Goal: Information Seeking & Learning: Compare options

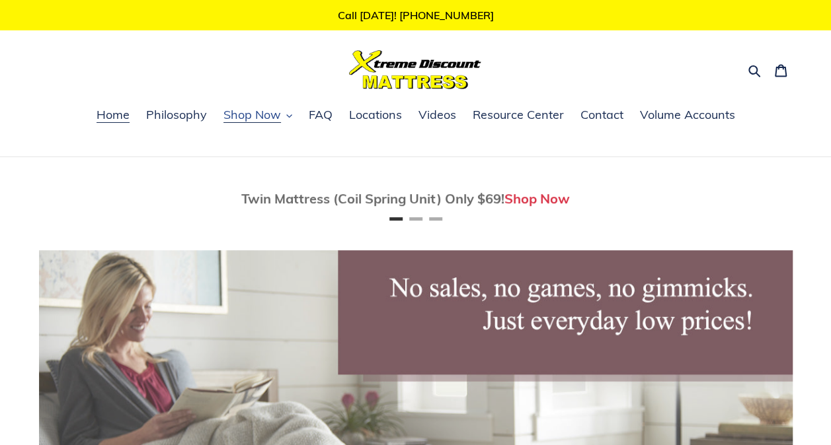
click at [280, 114] on span "Shop Now" at bounding box center [251, 115] width 57 height 16
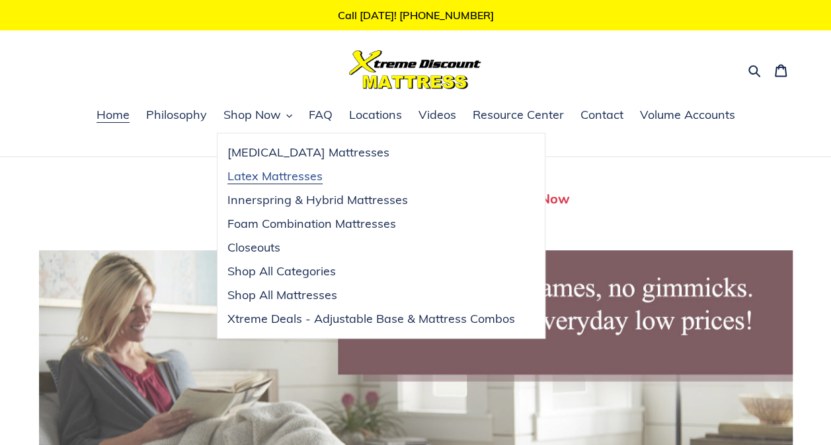
click at [283, 178] on span "Latex Mattresses" at bounding box center [274, 177] width 95 height 16
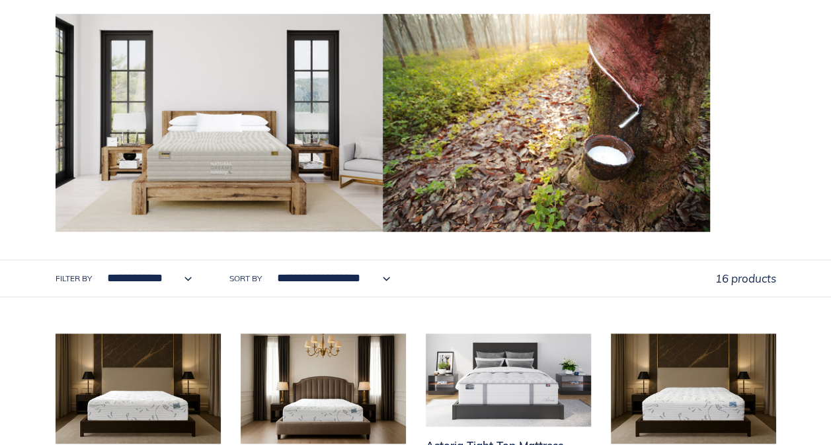
scroll to position [337, 0]
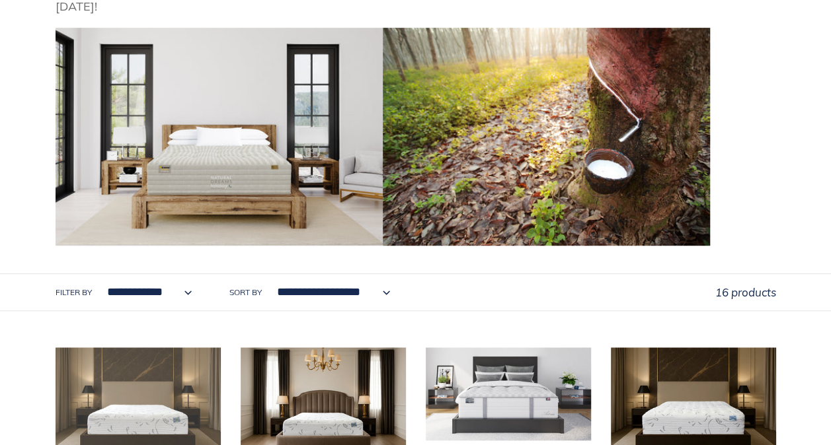
click at [169, 391] on link "Aries Firm Mattress 2.0" at bounding box center [138, 428] width 165 height 161
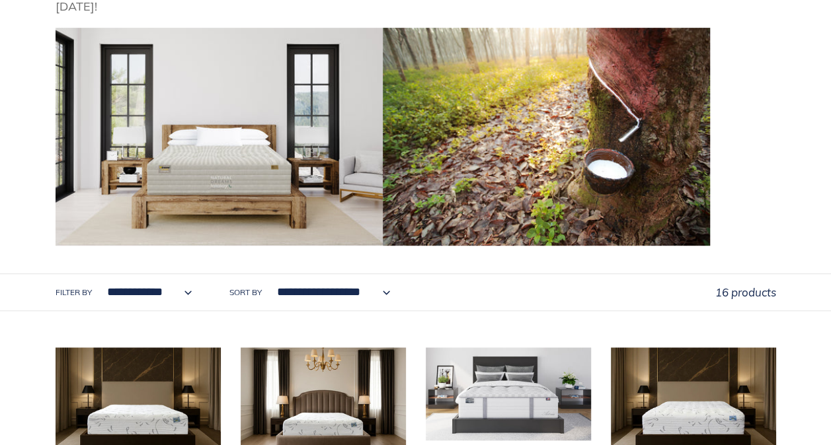
scroll to position [0, 0]
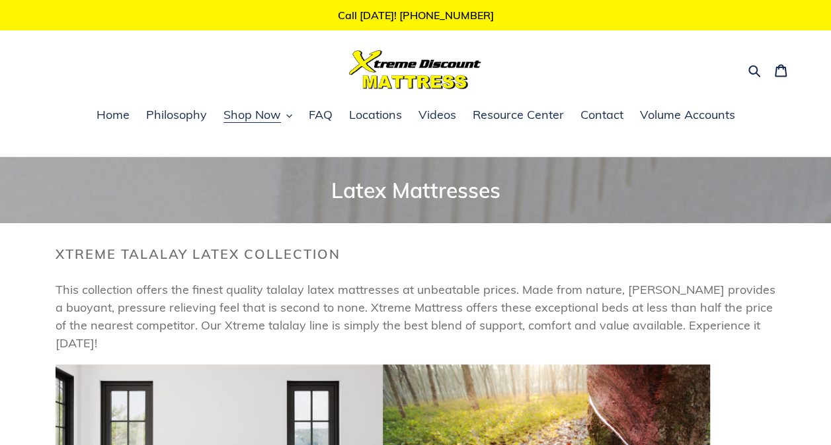
drag, startPoint x: 831, startPoint y: 17, endPoint x: 839, endPoint y: 31, distance: 16.0
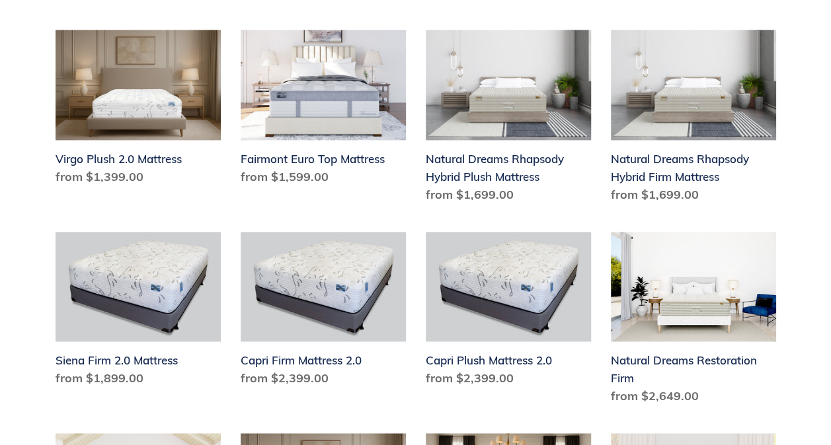
scroll to position [843, 0]
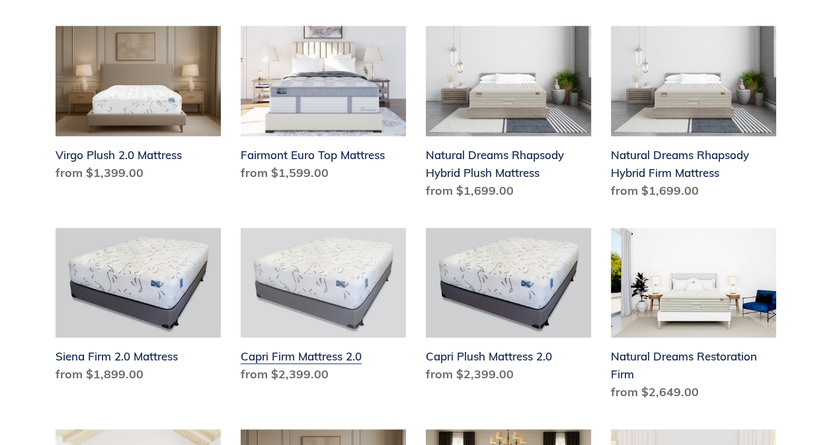
click at [334, 287] on link "Capri Firm Mattress 2.0" at bounding box center [323, 308] width 165 height 161
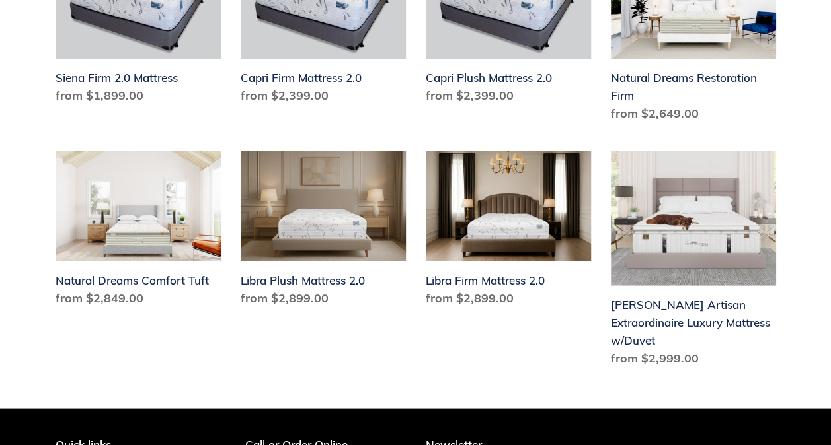
scroll to position [1119, 0]
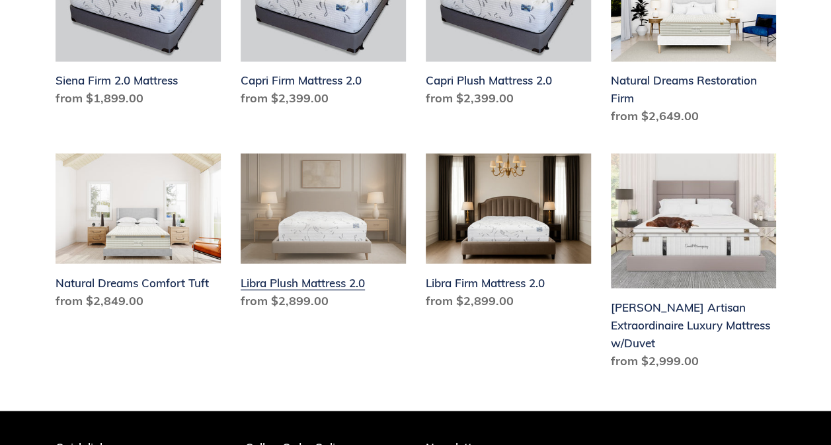
click at [357, 206] on link "Libra Plush Mattress 2.0" at bounding box center [323, 233] width 165 height 161
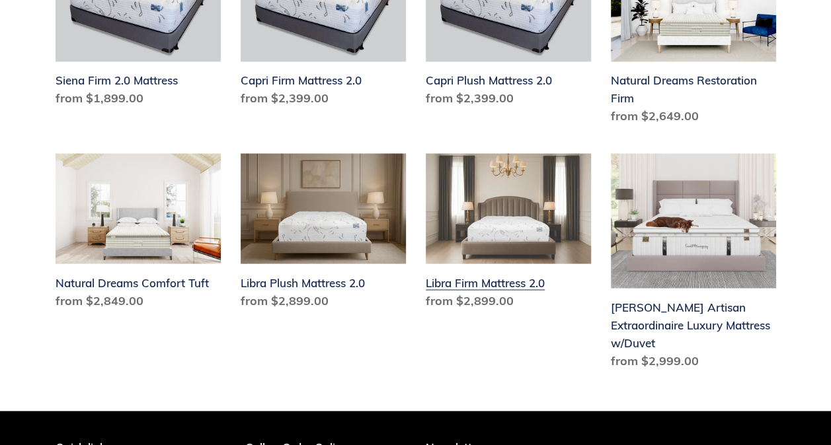
click at [454, 183] on link "Libra Firm Mattress 2.0" at bounding box center [508, 233] width 165 height 161
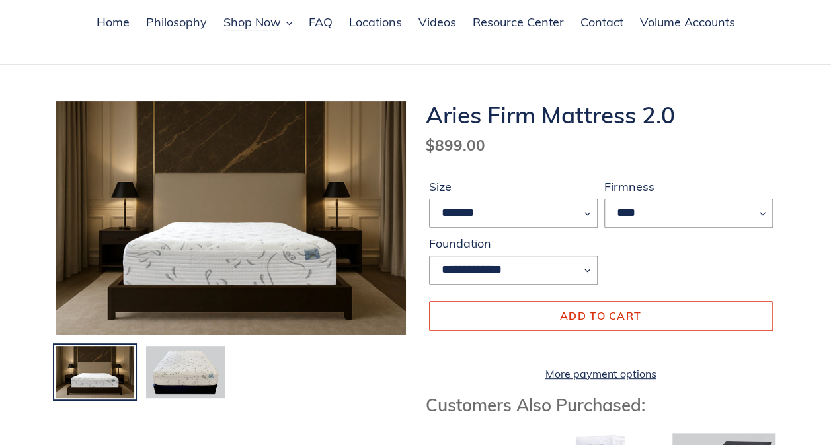
scroll to position [61, 0]
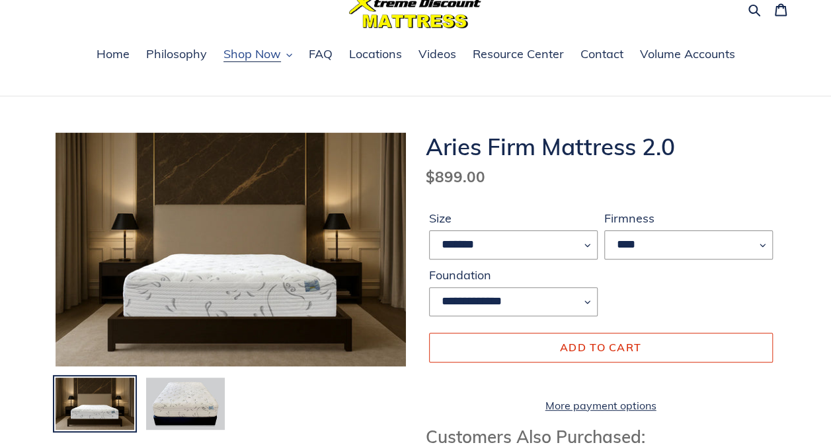
click at [279, 64] on button "Shop Now" at bounding box center [258, 55] width 82 height 20
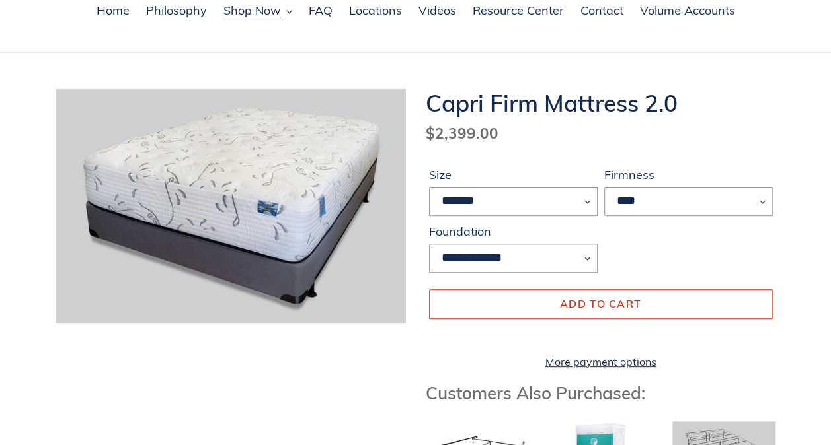
scroll to position [8, 0]
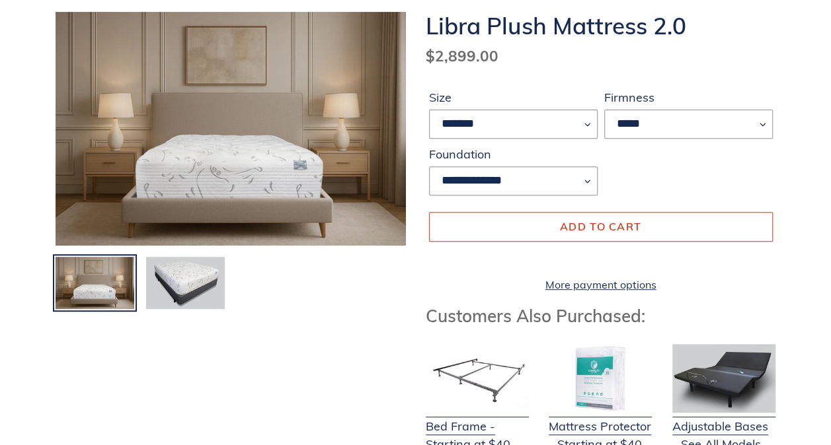
scroll to position [180, 0]
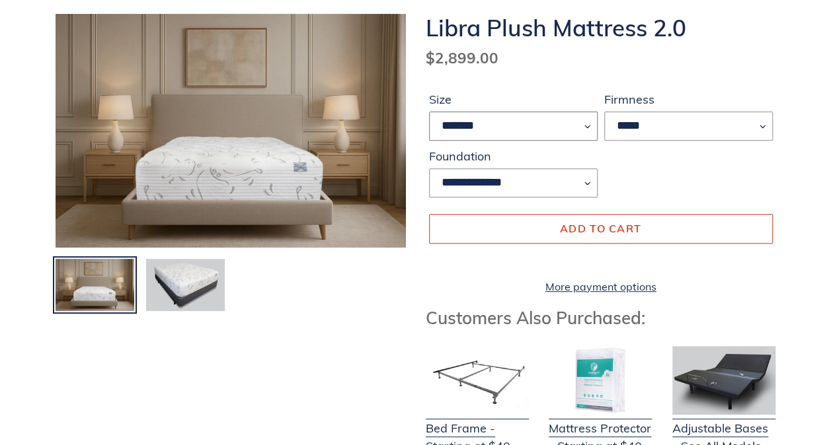
click at [538, 118] on select "******* **** ***** ****" at bounding box center [513, 126] width 169 height 29
click at [429, 112] on select "******* **** ***** ****" at bounding box center [513, 126] width 169 height 29
click at [675, 122] on select "*****" at bounding box center [688, 126] width 169 height 29
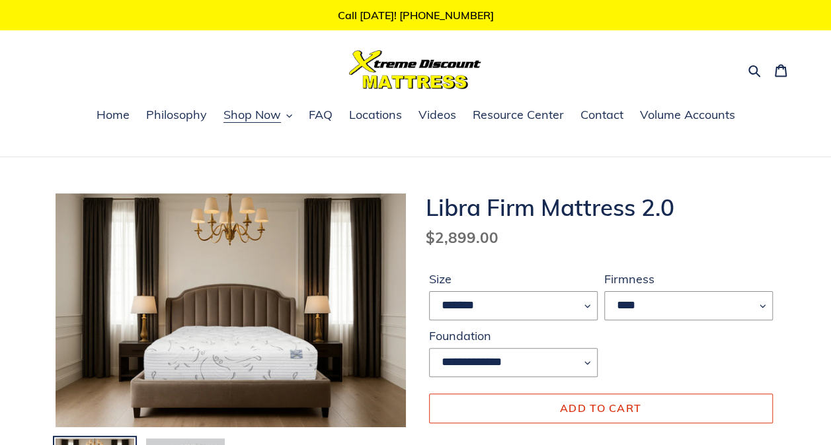
drag, startPoint x: 829, startPoint y: 40, endPoint x: 834, endPoint y: 71, distance: 32.1
